Goal: Task Accomplishment & Management: Use online tool/utility

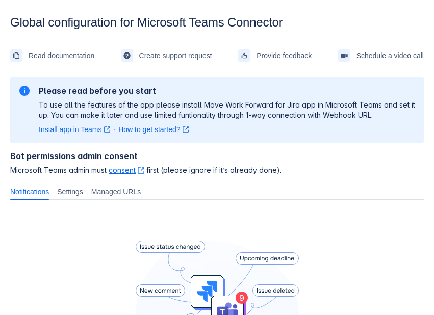
drag, startPoint x: 80, startPoint y: 126, endPoint x: 211, endPoint y: 124, distance: 131.7
click at [293, 124] on div "Please read before you start To use all the features of the app please install …" at bounding box center [227, 110] width 377 height 49
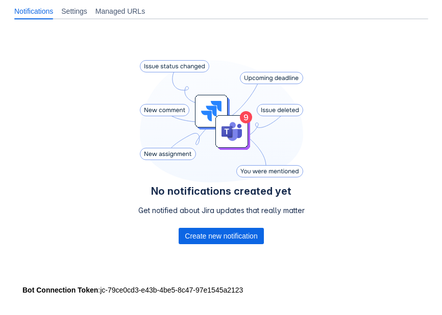
scroll to position [184, 0]
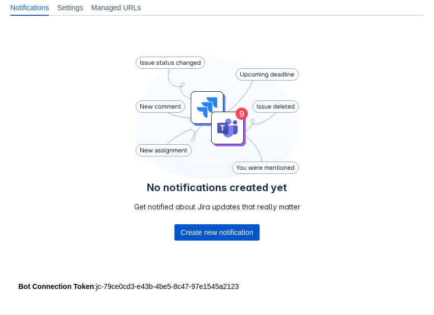
click at [210, 229] on span "Create new notification" at bounding box center [217, 233] width 72 height 16
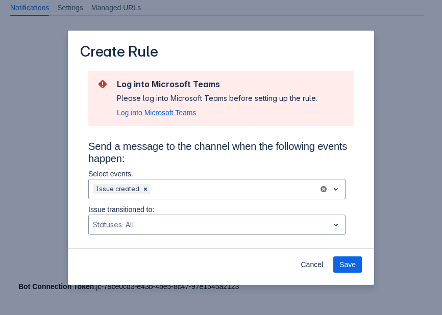
click at [173, 113] on span "Log into Microsoft Teams" at bounding box center [156, 113] width 79 height 10
click at [175, 109] on span "Log into Microsoft Teams" at bounding box center [156, 113] width 79 height 10
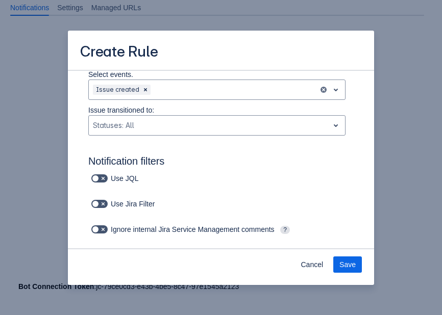
scroll to position [0, 0]
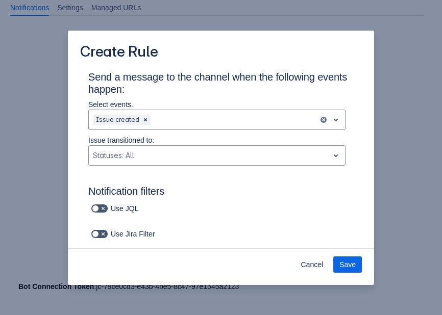
click at [157, 102] on p "Select events." at bounding box center [216, 105] width 257 height 10
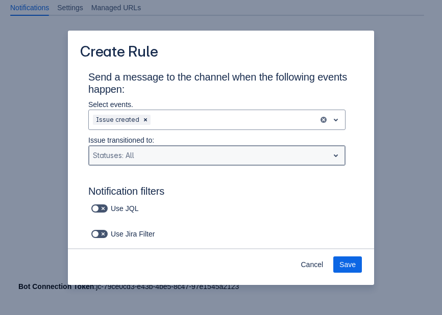
click at [123, 163] on div "Statuses: All" at bounding box center [209, 155] width 240 height 16
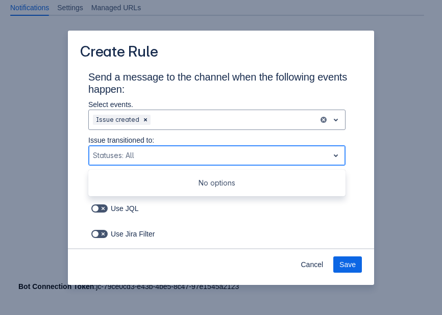
click at [122, 161] on div "Scrollable content" at bounding box center [209, 156] width 232 height 12
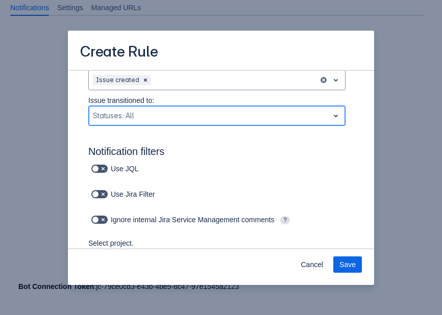
scroll to position [103, 0]
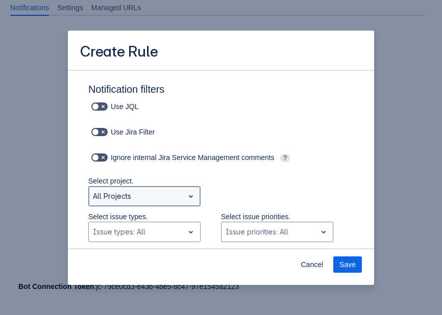
click at [117, 199] on div "Scrollable content" at bounding box center [136, 196] width 87 height 12
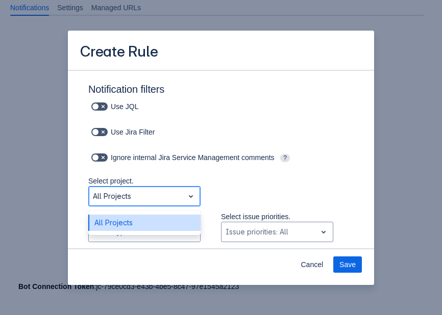
click at [117, 199] on div "Scrollable content" at bounding box center [136, 196] width 87 height 12
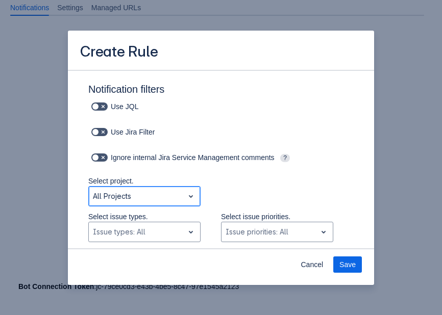
scroll to position [154, 0]
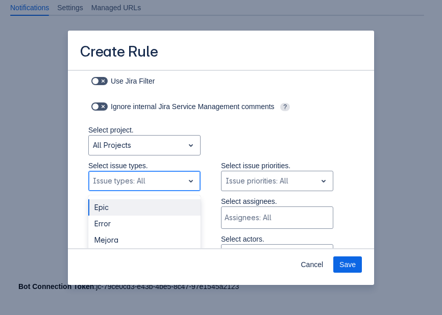
click at [185, 187] on span "open" at bounding box center [191, 181] width 12 height 12
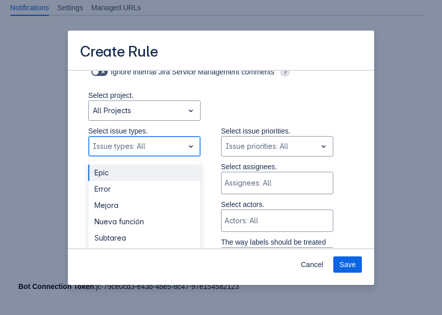
scroll to position [205, 0]
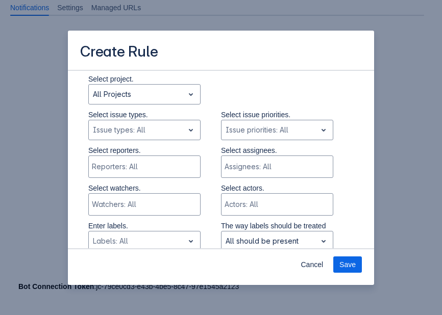
click at [242, 94] on div "Select project. All Projects" at bounding box center [211, 92] width 286 height 36
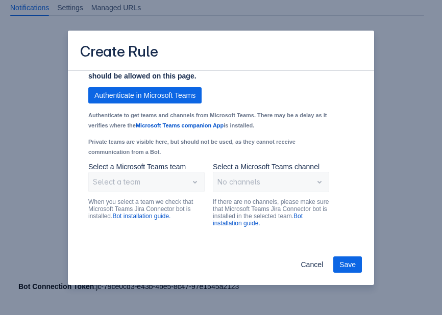
scroll to position [814, 0]
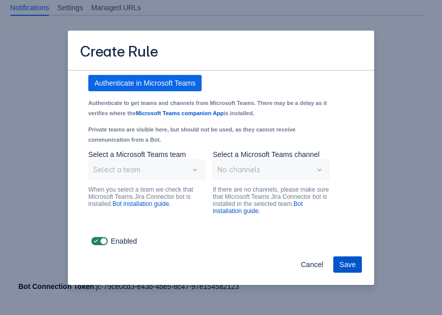
click at [352, 261] on span "Save" at bounding box center [347, 265] width 16 height 16
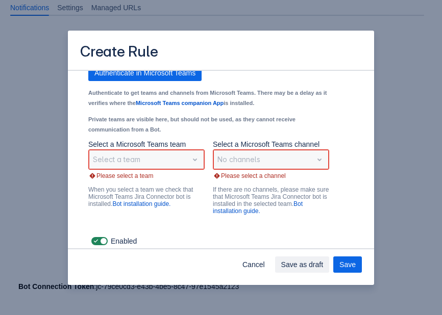
click at [170, 170] on div "Select a team" at bounding box center [146, 160] width 116 height 20
click at [176, 170] on div "Select a team" at bounding box center [146, 160] width 116 height 20
click at [180, 170] on div "Select a team" at bounding box center [146, 160] width 116 height 20
click at [235, 170] on div "No channels" at bounding box center [271, 160] width 116 height 20
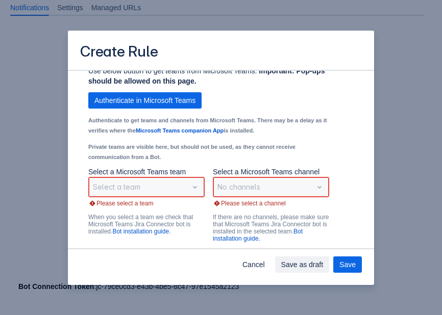
scroll to position [764, 0]
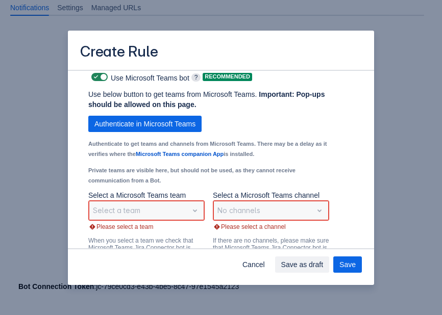
click at [260, 150] on small "Authenticate to get teams and channels from Microsoft Teams. There may be a del…" at bounding box center [207, 149] width 238 height 16
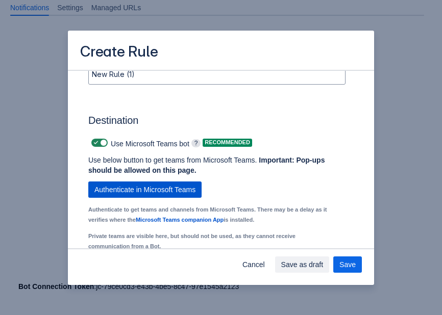
scroll to position [712, 0]
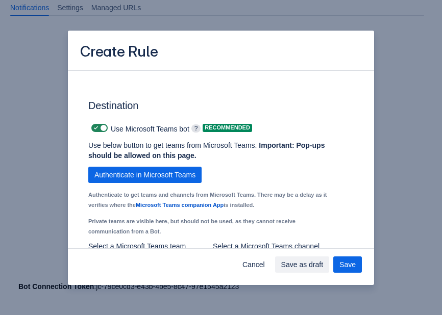
click at [176, 170] on div "Use below button to get teams from Microsoft Teams. Important: Pop-ups should b…" at bounding box center [208, 190] width 241 height 101
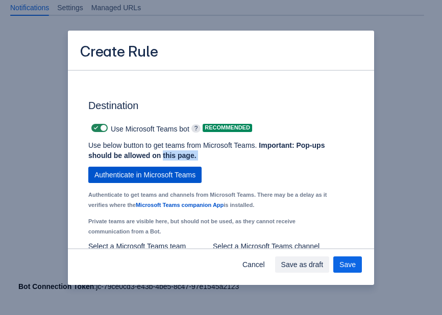
click at [175, 179] on span "Authenticate in Microsoft Teams" at bounding box center [144, 175] width 101 height 16
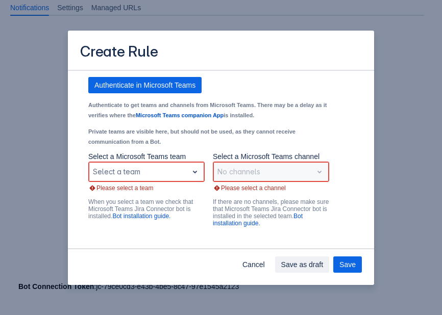
scroll to position [818, 0]
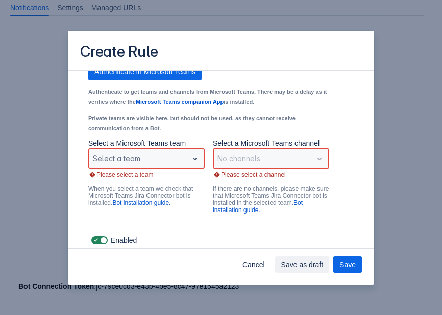
click at [165, 165] on div "Scrollable content" at bounding box center [138, 159] width 91 height 12
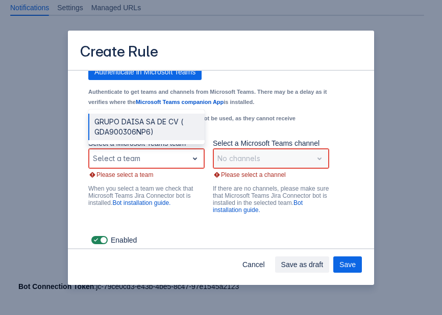
click at [153, 137] on div "GRUPO DAISA SA DE CV ( GDA900306NP6)" at bounding box center [146, 127] width 116 height 27
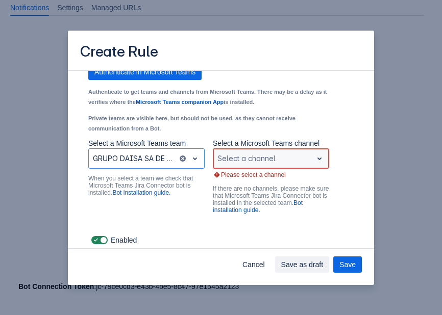
drag, startPoint x: 233, startPoint y: 163, endPoint x: 239, endPoint y: 163, distance: 6.1
click at [235, 162] on div "Scrollable content" at bounding box center [262, 159] width 91 height 12
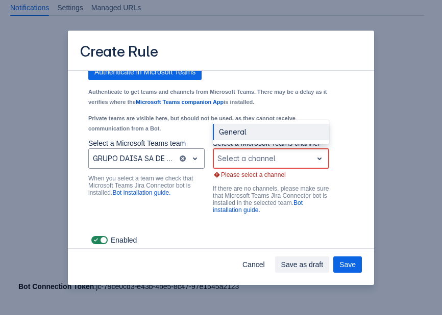
drag, startPoint x: 231, startPoint y: 141, endPoint x: 252, endPoint y: 229, distance: 90.4
click at [231, 140] on div "General" at bounding box center [271, 132] width 116 height 16
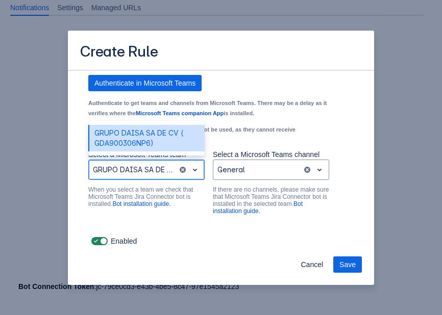
click at [142, 174] on div "Scrollable content" at bounding box center [133, 170] width 81 height 12
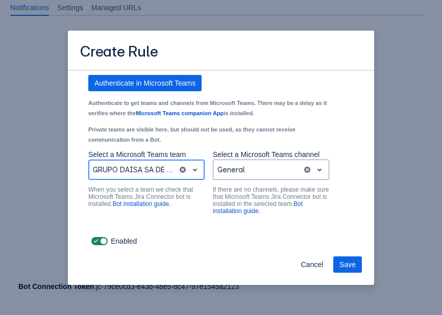
click at [143, 174] on div "Scrollable content" at bounding box center [133, 170] width 81 height 12
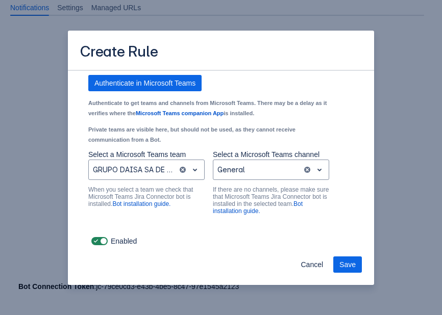
click at [186, 236] on div "Enabled" at bounding box center [220, 241] width 265 height 14
click at [306, 263] on span "Cancel" at bounding box center [312, 265] width 22 height 16
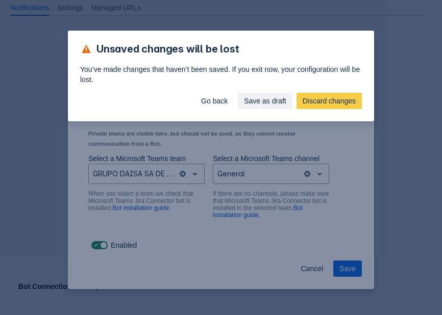
click at [253, 104] on span "Save as draft" at bounding box center [265, 101] width 42 height 16
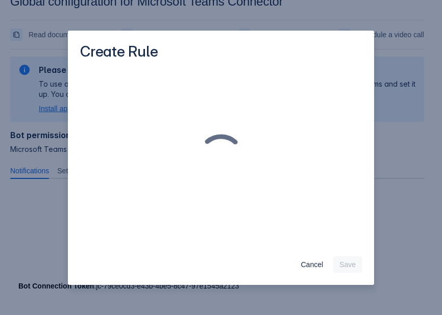
scroll to position [15, 0]
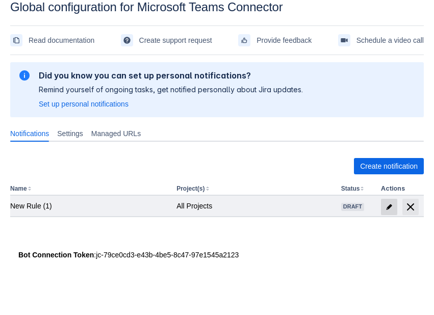
click at [390, 210] on span at bounding box center [389, 207] width 16 height 16
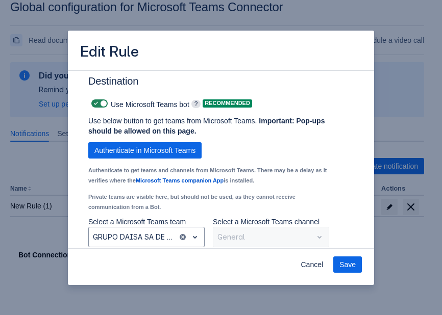
scroll to position [814, 0]
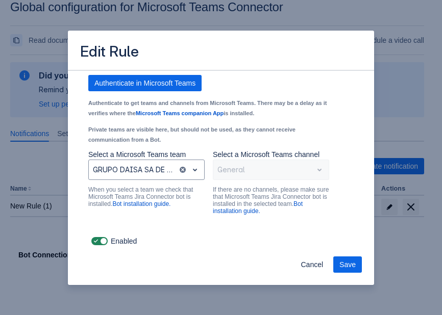
click at [280, 172] on div "General" at bounding box center [271, 170] width 116 height 20
drag, startPoint x: 188, startPoint y: 167, endPoint x: 167, endPoint y: 171, distance: 21.9
click at [189, 167] on span "open" at bounding box center [195, 170] width 12 height 12
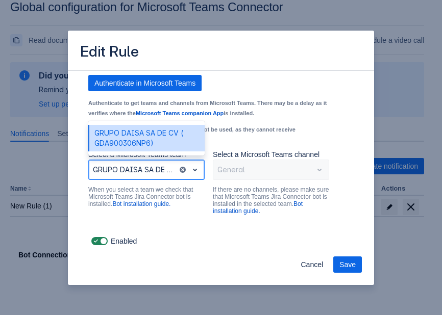
click at [130, 170] on div at bounding box center [133, 170] width 81 height 12
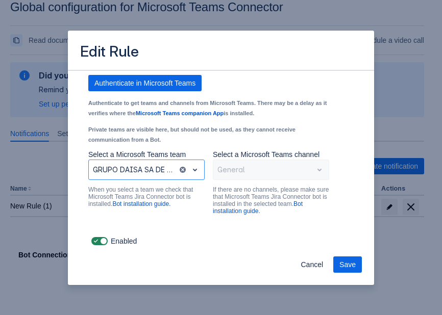
click at [139, 209] on div "Select a Microsoft Teams team GRUPO DAISA SA DE CV ( GDA900306NP6) When you sel…" at bounding box center [146, 183] width 116 height 67
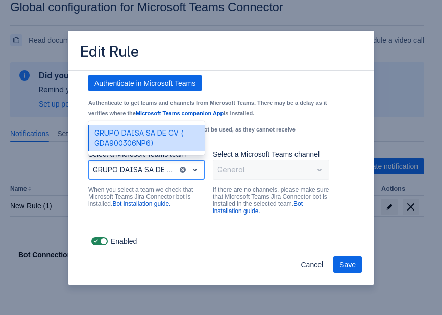
click at [134, 176] on div at bounding box center [133, 170] width 81 height 12
drag, startPoint x: 134, startPoint y: 176, endPoint x: 157, endPoint y: 207, distance: 39.0
click at [140, 186] on div "Select a Microsoft Teams team GRUPO DAISA SA DE CV ( GDA900306NP6) selected, (1…" at bounding box center [146, 183] width 116 height 67
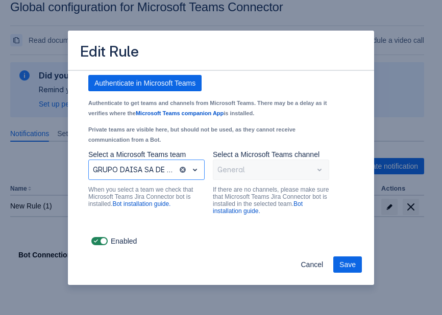
click at [184, 225] on div "Use below button to get teams from Microsoft Teams. Important: Pop-ups should b…" at bounding box center [212, 141] width 249 height 186
click at [102, 230] on div "Use below button to get teams from Microsoft Teams. Important: Pop-ups should b…" at bounding box center [212, 141] width 249 height 186
click at [104, 239] on span at bounding box center [103, 241] width 8 height 8
click at [98, 239] on input "checkbox" at bounding box center [94, 241] width 7 height 7
click at [103, 241] on span at bounding box center [103, 241] width 8 height 8
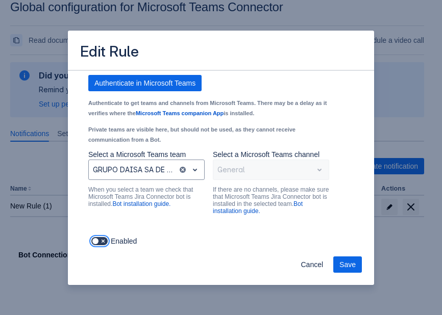
click at [98, 241] on input "checkbox" at bounding box center [94, 241] width 7 height 7
checkbox input "true"
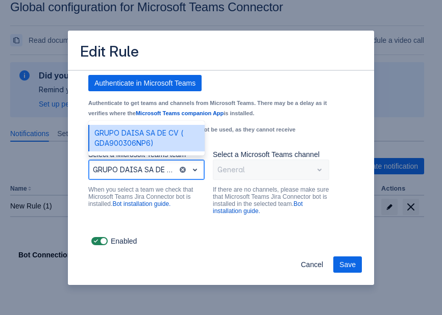
drag, startPoint x: 145, startPoint y: 163, endPoint x: 155, endPoint y: 166, distance: 10.2
click at [145, 164] on div at bounding box center [133, 170] width 81 height 12
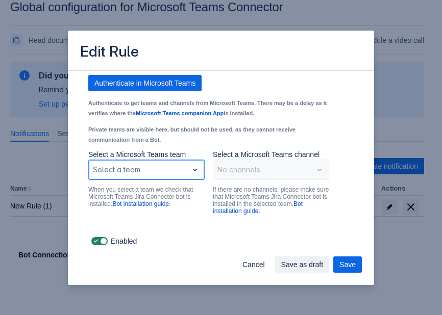
click at [154, 166] on div at bounding box center [138, 170] width 91 height 12
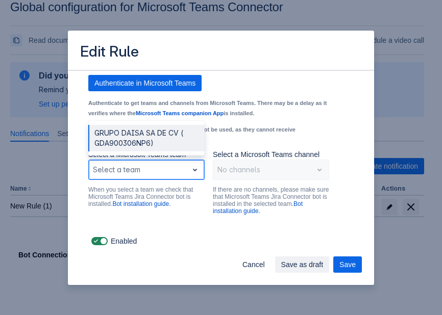
click at [155, 170] on div at bounding box center [138, 170] width 91 height 12
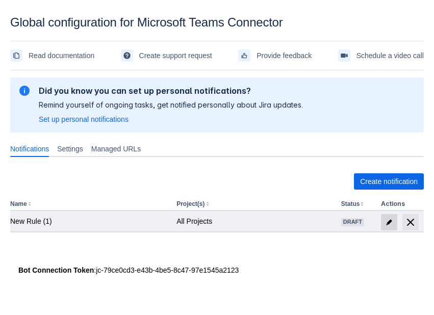
click at [389, 222] on span "edit" at bounding box center [389, 222] width 8 height 8
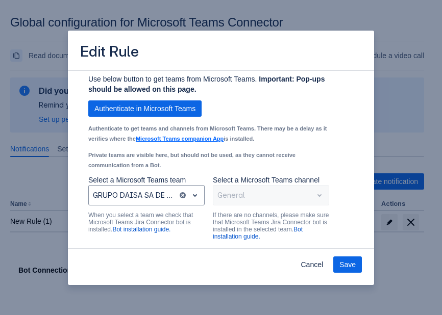
scroll to position [814, 0]
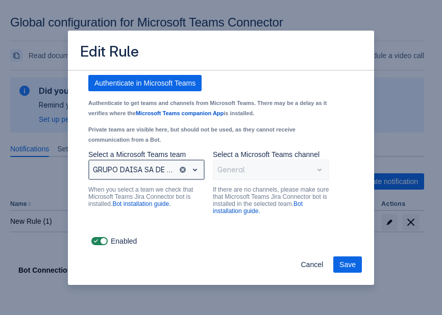
click at [194, 170] on span "open" at bounding box center [195, 170] width 12 height 12
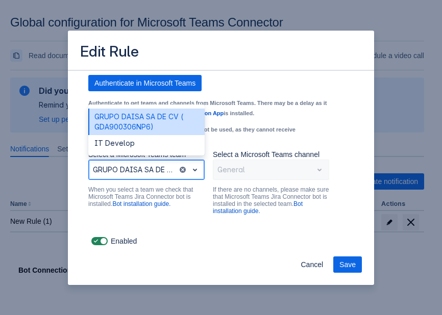
click at [194, 169] on span "open" at bounding box center [195, 170] width 12 height 12
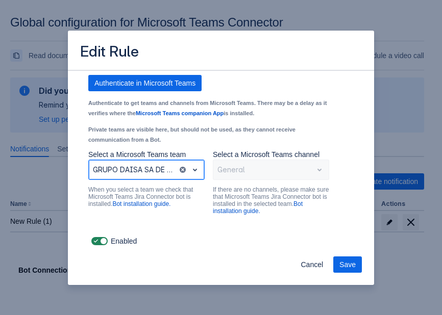
click at [195, 169] on span "open" at bounding box center [195, 170] width 12 height 12
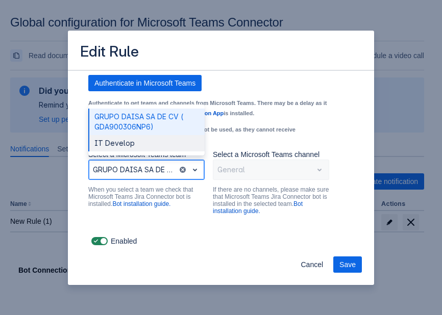
click at [163, 145] on div "IT Develop" at bounding box center [146, 143] width 116 height 16
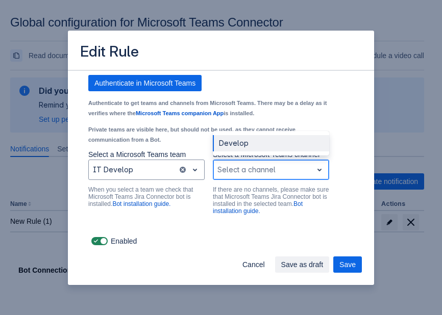
click at [237, 168] on div at bounding box center [262, 170] width 91 height 12
click at [248, 144] on div "Develop" at bounding box center [271, 143] width 116 height 16
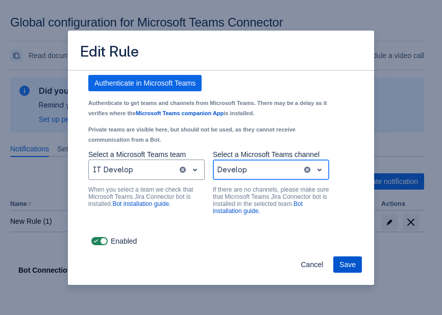
click at [348, 265] on span "Save" at bounding box center [347, 265] width 16 height 16
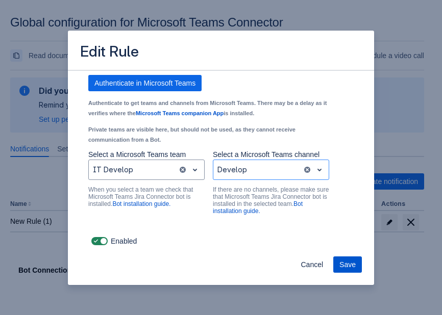
scroll to position [0, 0]
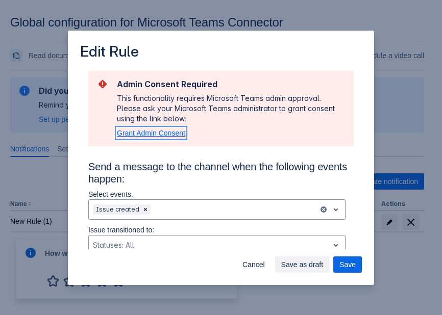
click at [146, 130] on span "Grant Admin Consent" at bounding box center [151, 133] width 68 height 8
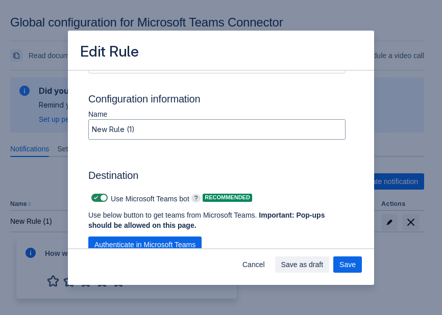
scroll to position [767, 0]
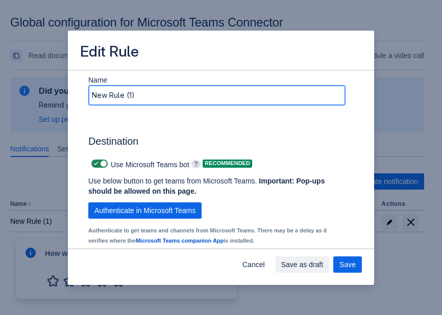
click at [115, 105] on input "New Rule (1)" at bounding box center [217, 95] width 256 height 18
drag, startPoint x: 145, startPoint y: 106, endPoint x: -34, endPoint y: 89, distance: 180.4
click at [0, 89] on html "Global configuration for Microsoft Teams Connector Read documentation Create su…" at bounding box center [221, 157] width 442 height 315
type input "G"
type input "All_Notifications"
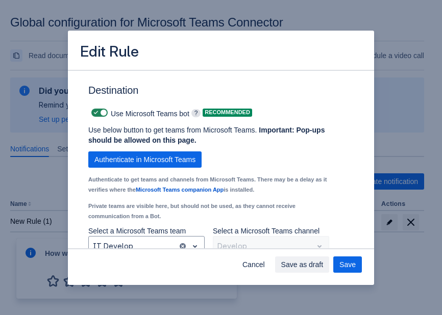
scroll to position [903, 0]
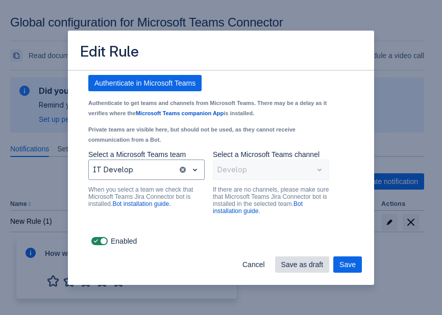
click at [347, 264] on span "Save" at bounding box center [347, 265] width 16 height 16
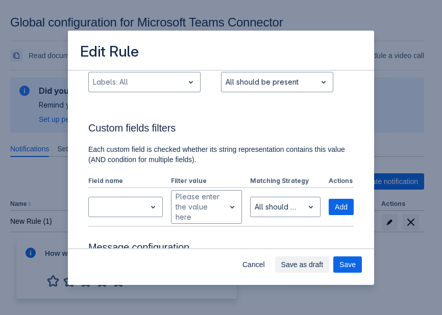
scroll to position [613, 0]
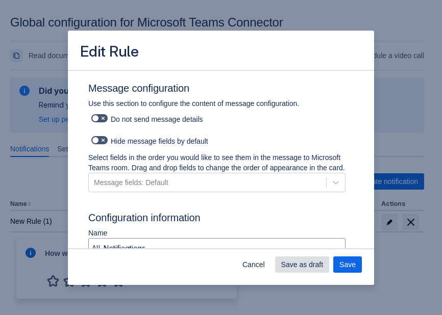
click at [298, 265] on span "Save as draft" at bounding box center [302, 265] width 42 height 16
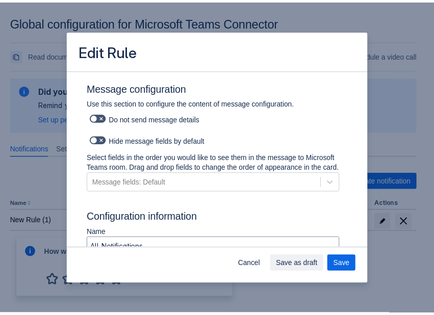
scroll to position [0, 0]
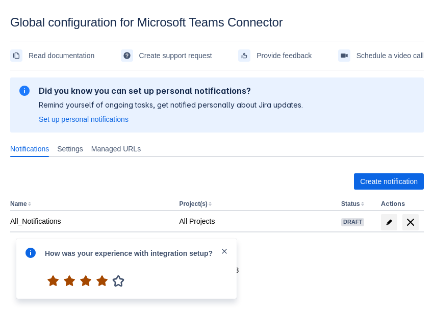
click at [108, 285] on span "4" at bounding box center [102, 281] width 16 height 16
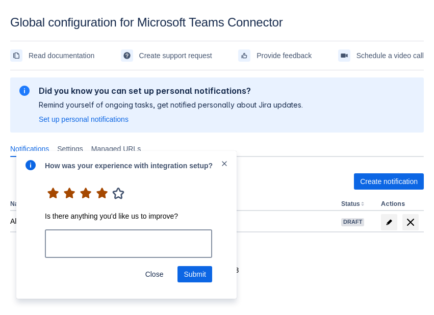
click at [152, 279] on span "Close" at bounding box center [154, 274] width 18 height 16
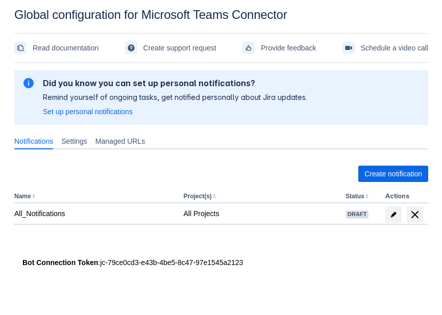
scroll to position [15, 0]
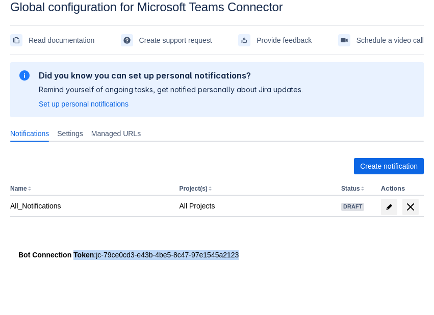
drag, startPoint x: 158, startPoint y: 257, endPoint x: 275, endPoint y: 257, distance: 117.4
click at [275, 257] on div "Bot Connection Token : jc-79ce0cd3-e43b-4be5-8c47-97e1545a2123" at bounding box center [217, 255] width 398 height 10
click at [277, 258] on div "Bot Connection Token : jc-79ce0cd3-e43b-4be5-8c47-97e1545a2123" at bounding box center [217, 255] width 398 height 10
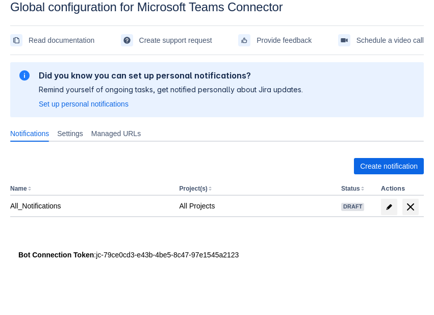
click at [186, 292] on body "Global configuration for Microsoft Teams Connector Read documentation Create su…" at bounding box center [217, 157] width 434 height 315
click at [71, 129] on span "Settings" at bounding box center [70, 134] width 26 height 10
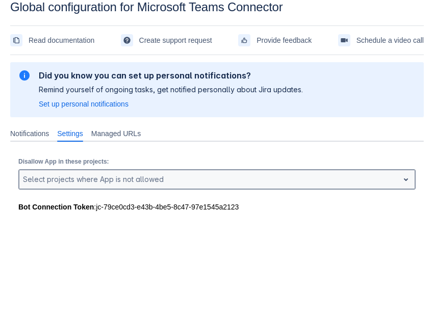
click at [72, 176] on div at bounding box center [209, 180] width 372 height 12
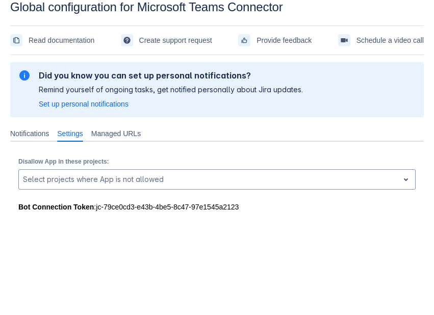
click at [113, 147] on div "Disallow App in these projects: , multiple selections available, Select project…" at bounding box center [217, 172] width 414 height 60
click at [118, 139] on div "Managed URLs" at bounding box center [116, 134] width 58 height 16
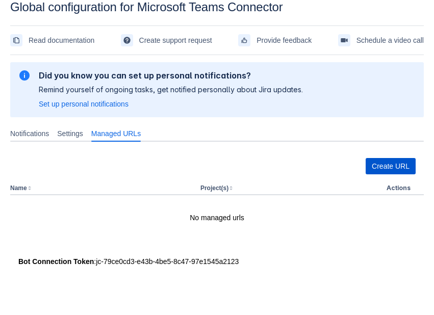
click at [386, 172] on span "Create URL" at bounding box center [391, 166] width 38 height 16
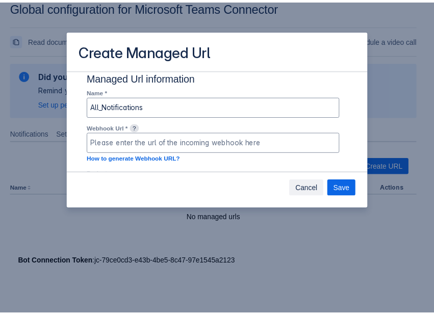
scroll to position [31, 0]
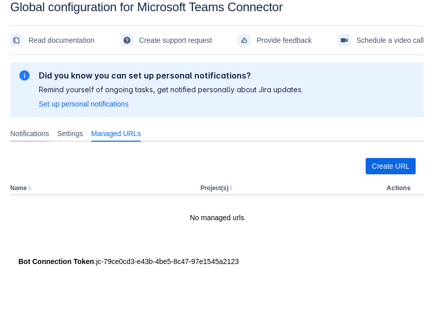
click at [29, 134] on span "Notifications" at bounding box center [29, 134] width 39 height 10
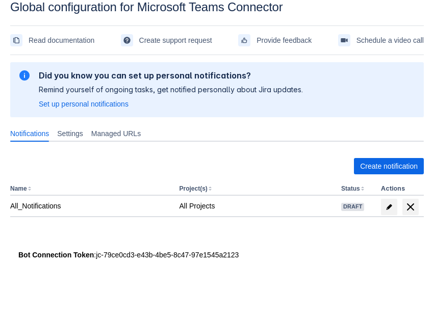
click at [21, 75] on span "information" at bounding box center [24, 75] width 12 height 12
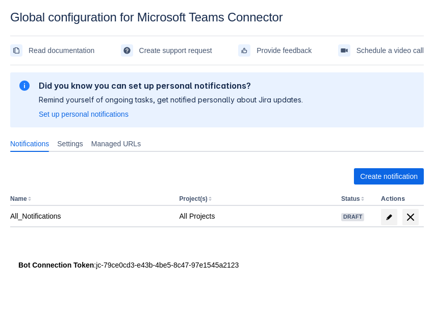
scroll to position [0, 0]
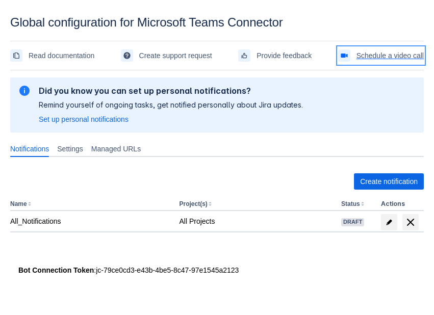
click at [362, 62] on span "Schedule a video call" at bounding box center [390, 55] width 67 height 16
